Goal: Task Accomplishment & Management: Complete application form

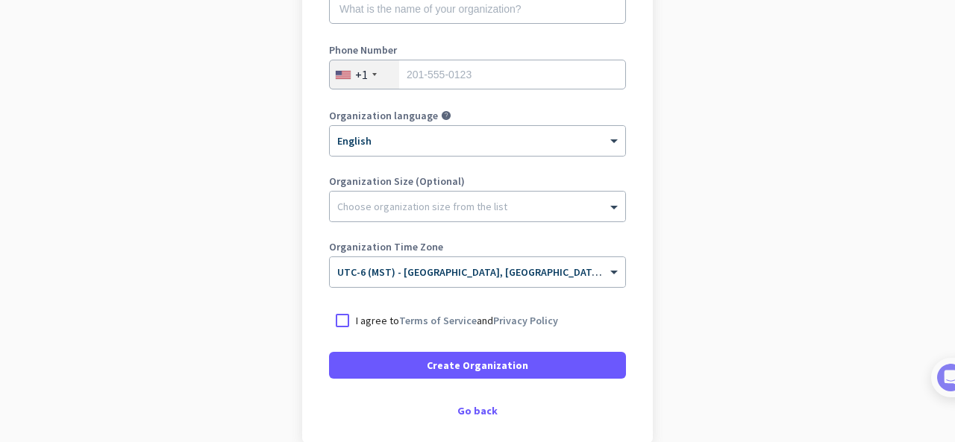
scroll to position [324, 0]
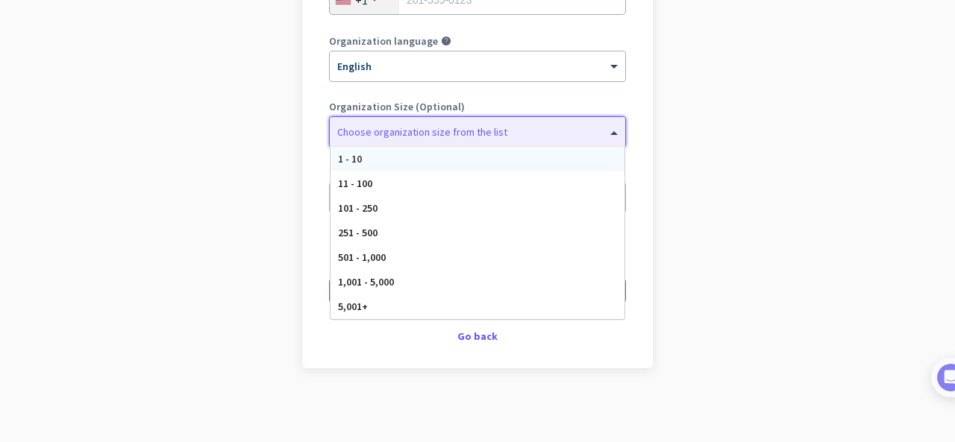
click at [607, 126] on span at bounding box center [615, 132] width 19 height 15
click at [703, 150] on app-onboarding-organization "Create Organization Note: You can always change this later, or support multiple…" at bounding box center [477, 120] width 955 height 646
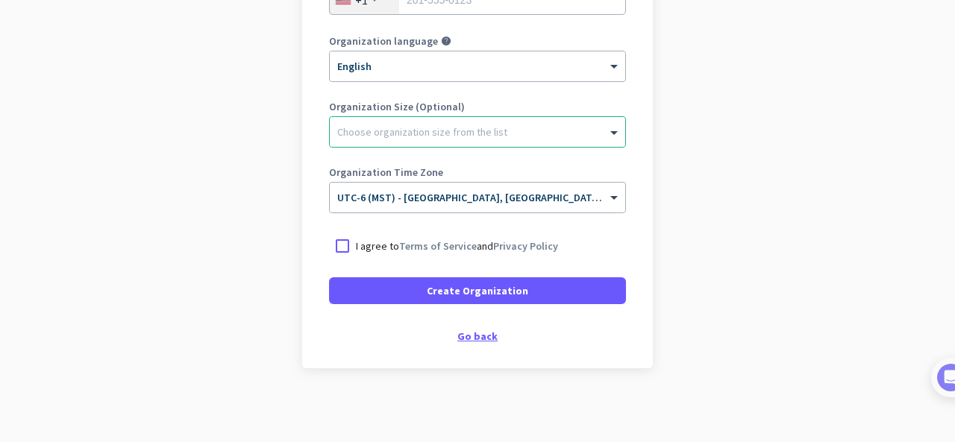
click at [492, 335] on div "Go back" at bounding box center [477, 336] width 297 height 10
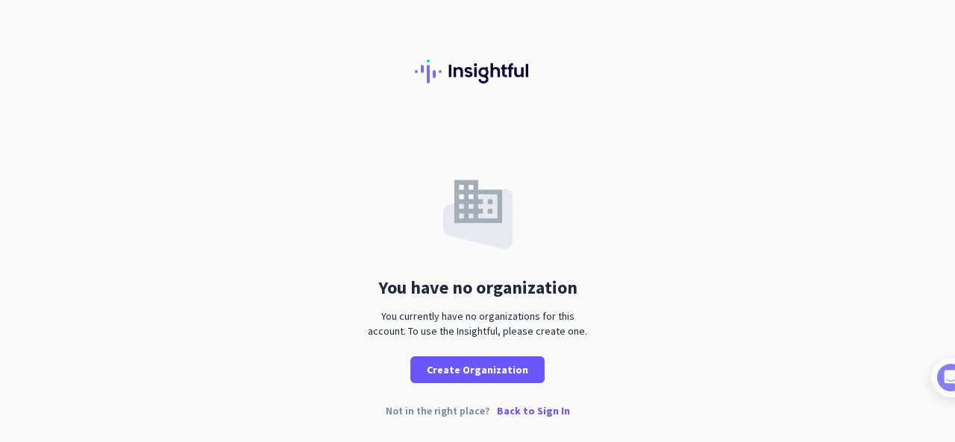
click at [547, 409] on p "Back to Sign In" at bounding box center [533, 411] width 73 height 10
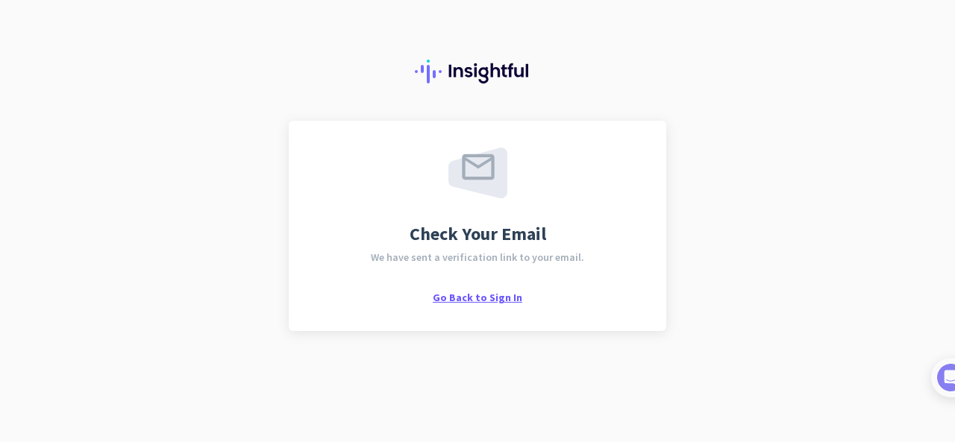
click at [498, 301] on span "Go Back to Sign In" at bounding box center [478, 297] width 90 height 13
